Goal: Task Accomplishment & Management: Use online tool/utility

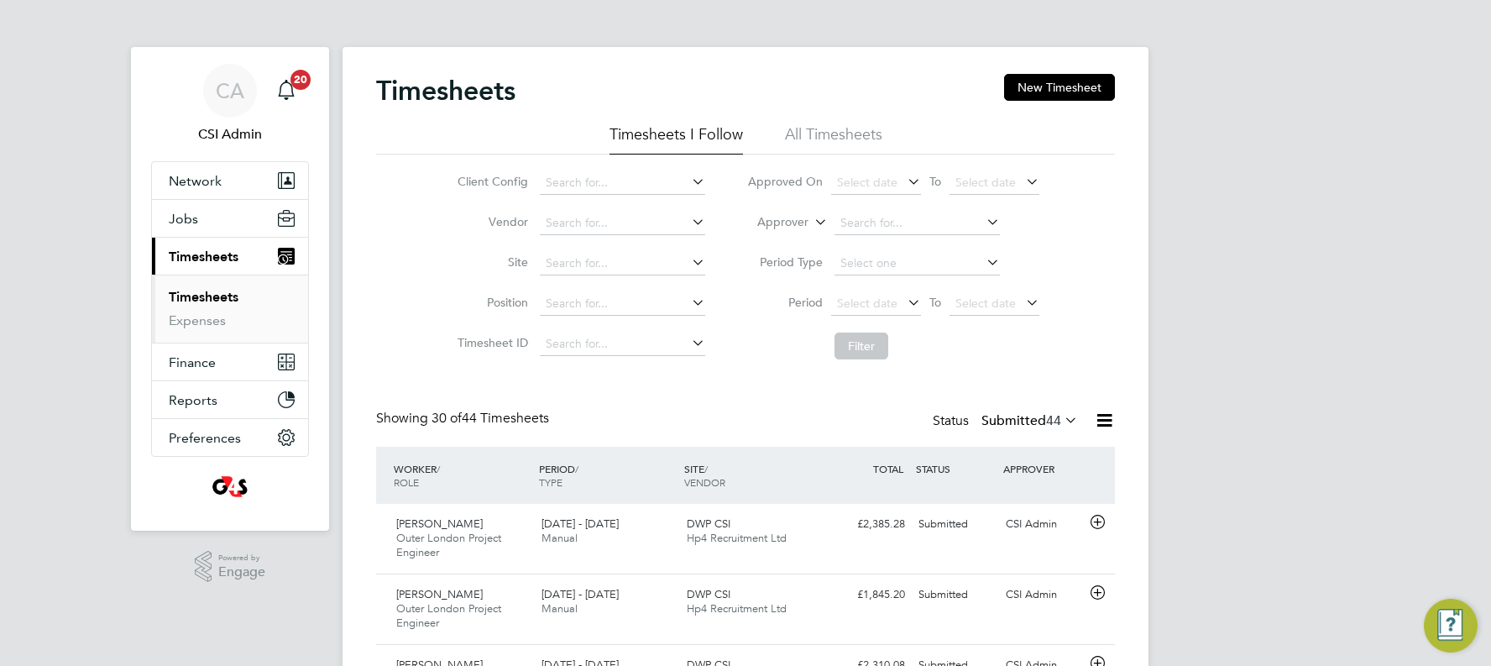
click at [217, 297] on link "Timesheets" at bounding box center [204, 297] width 70 height 16
click at [626, 214] on input at bounding box center [622, 224] width 165 height 24
click at [638, 267] on li "Tech nical Resources Limited" at bounding box center [632, 269] width 188 height 23
type input "Technical Resources Limited"
click at [871, 353] on button "Filter" at bounding box center [862, 346] width 54 height 27
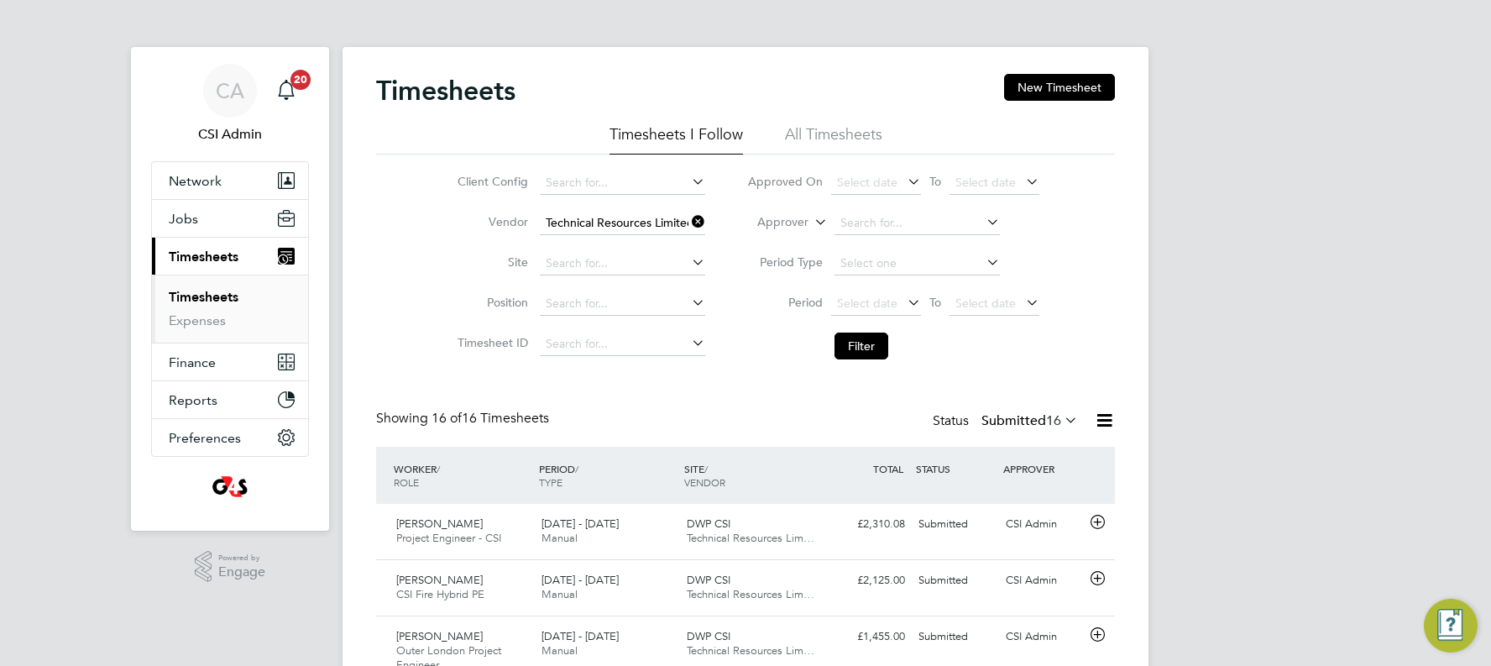
click at [227, 299] on link "Timesheets" at bounding box center [204, 297] width 70 height 16
click at [591, 213] on input at bounding box center [622, 224] width 165 height 24
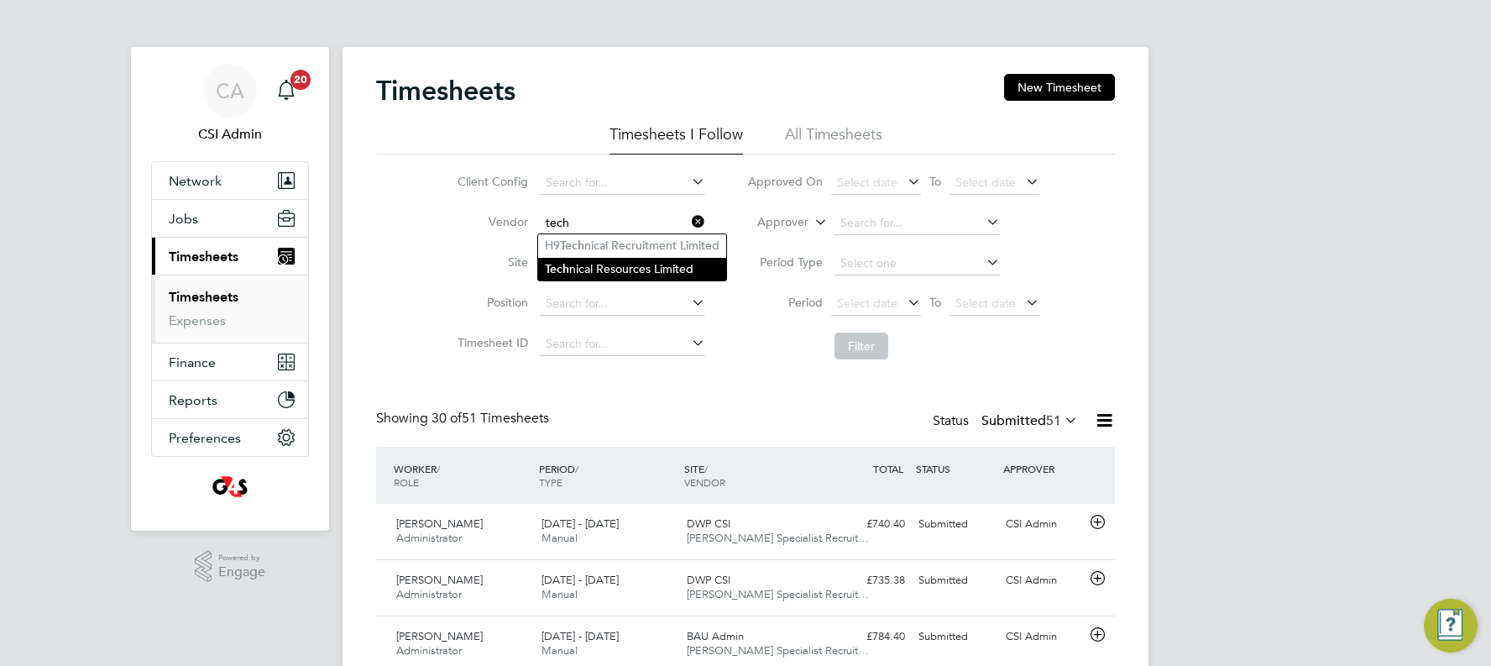
click at [590, 265] on li "Tech nical Resources Limited" at bounding box center [632, 269] width 188 height 23
type input "Technical Resources Limited"
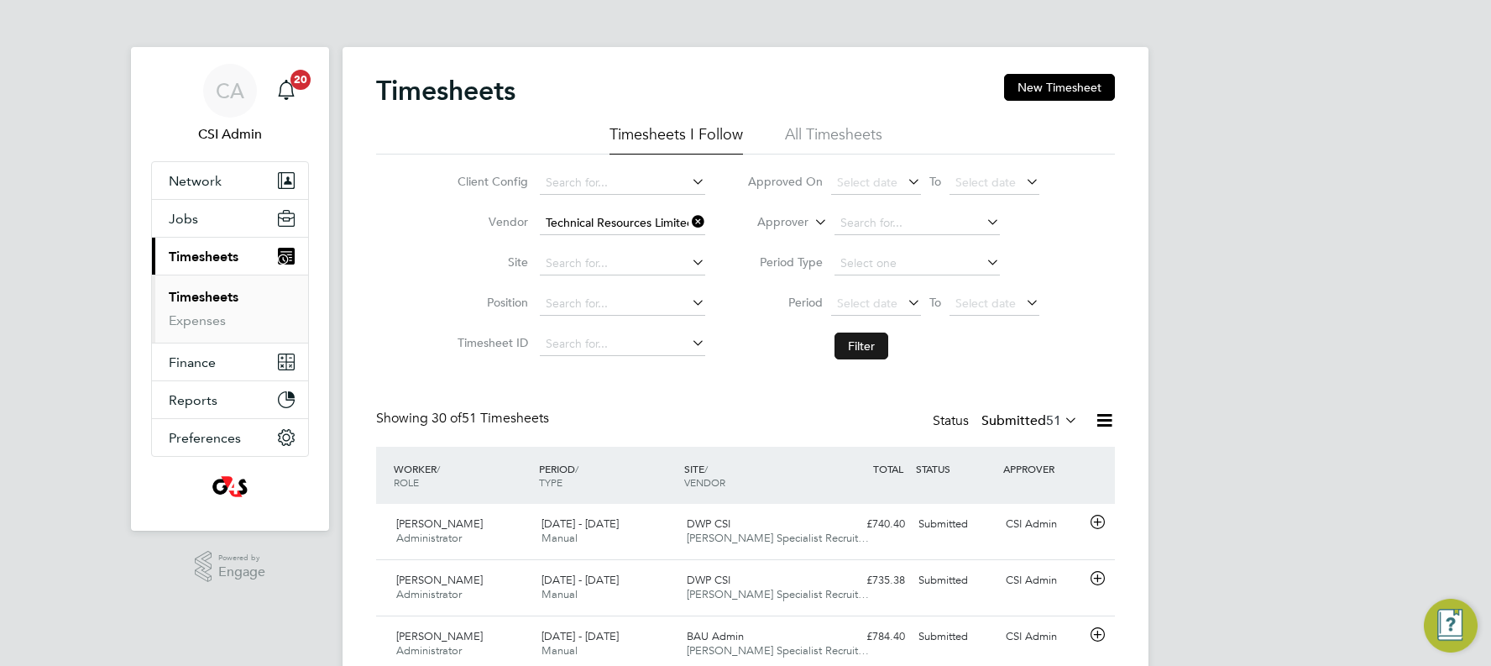
click at [873, 344] on button "Filter" at bounding box center [862, 346] width 54 height 27
click at [1113, 136] on ul "Timesheets I Follow All Timesheets" at bounding box center [745, 139] width 739 height 30
click at [910, 105] on div "Timesheets New Timesheet" at bounding box center [745, 99] width 739 height 50
